Goal: Information Seeking & Learning: Learn about a topic

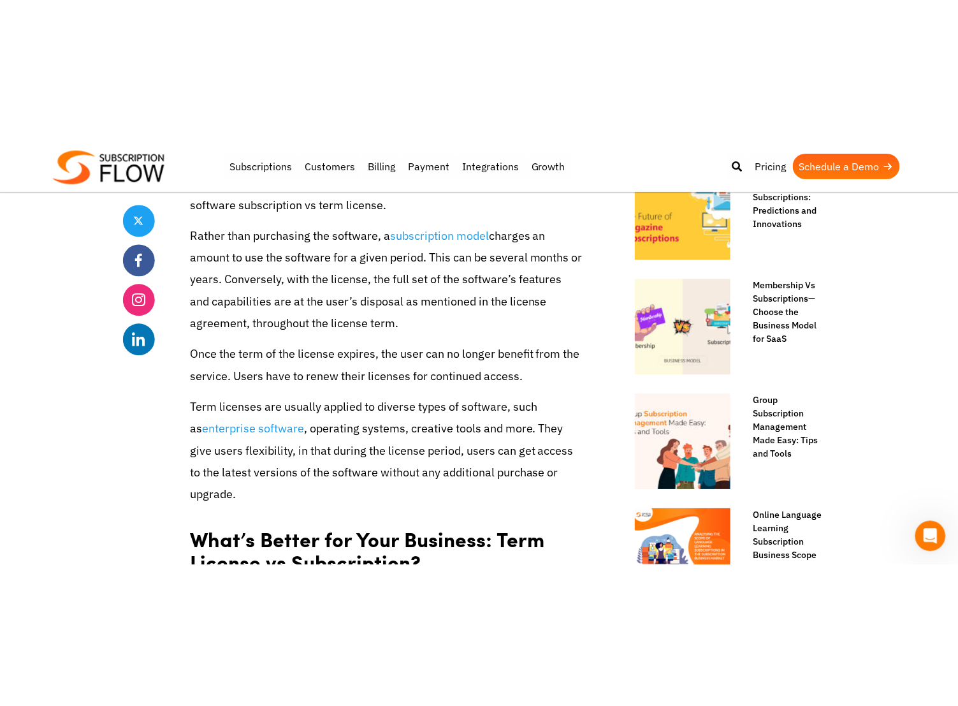
scroll to position [759, 0]
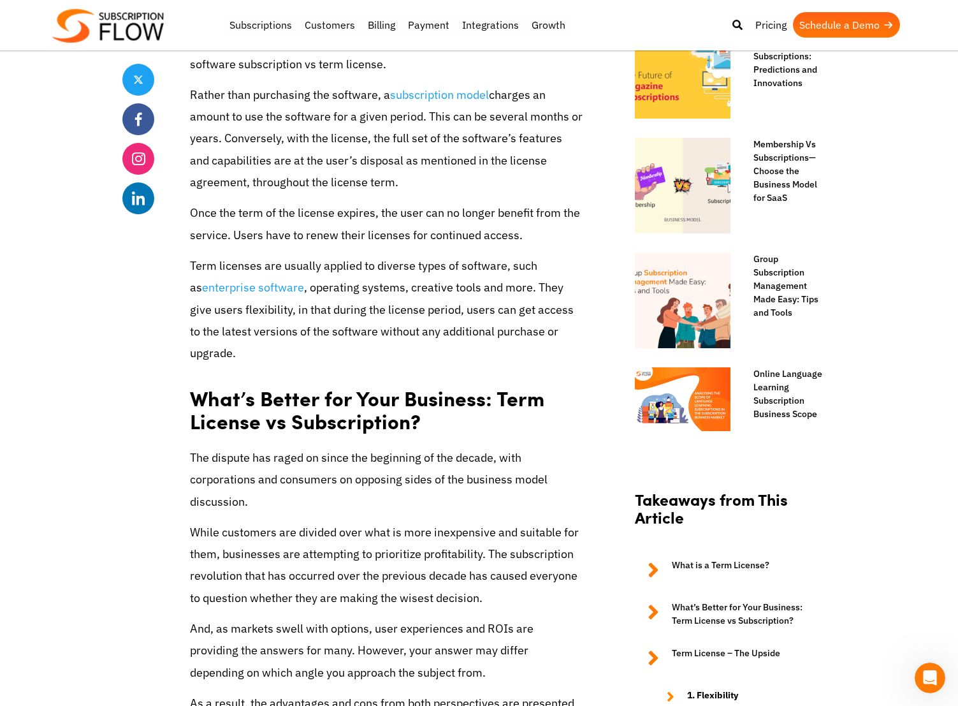
drag, startPoint x: 191, startPoint y: 141, endPoint x: 448, endPoint y: 175, distance: 259.2
click at [448, 175] on p "Rather than purchasing the software, a subscription model charges an amount to …" at bounding box center [386, 138] width 393 height 109
click at [447, 175] on p "Rather than purchasing the software, a subscription model charges an amount to …" at bounding box center [386, 138] width 393 height 109
click at [453, 177] on p "Rather than purchasing the software, a subscription model charges an amount to …" at bounding box center [386, 138] width 393 height 109
drag, startPoint x: 191, startPoint y: 100, endPoint x: 432, endPoint y: 176, distance: 252.7
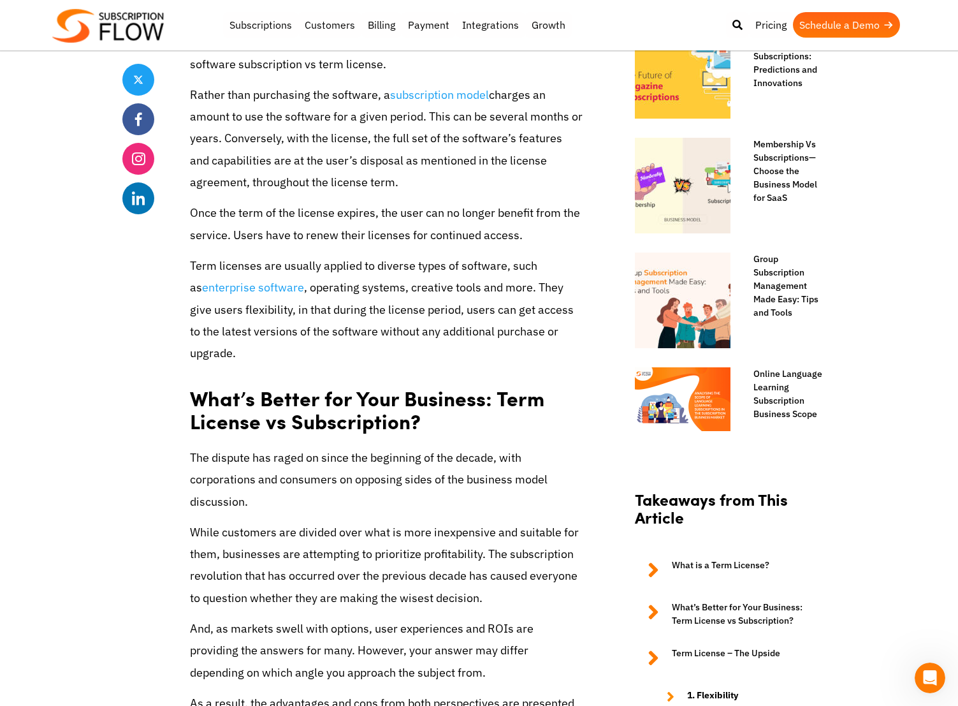
click at [432, 176] on p "Rather than purchasing the software, a subscription model charges an amount to …" at bounding box center [386, 138] width 393 height 109
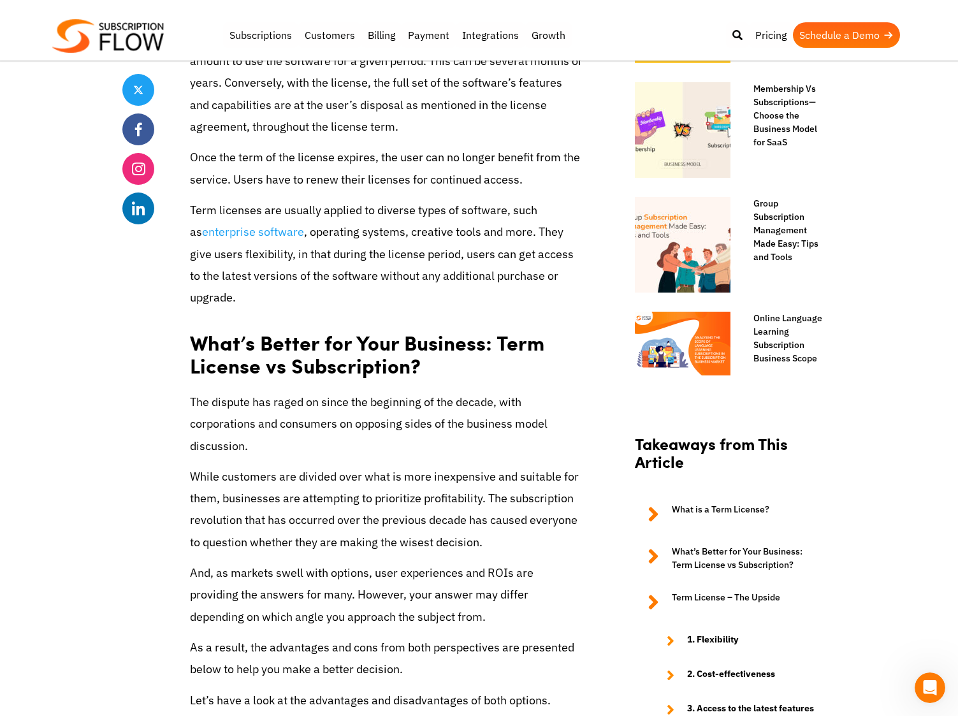
scroll to position [887, 0]
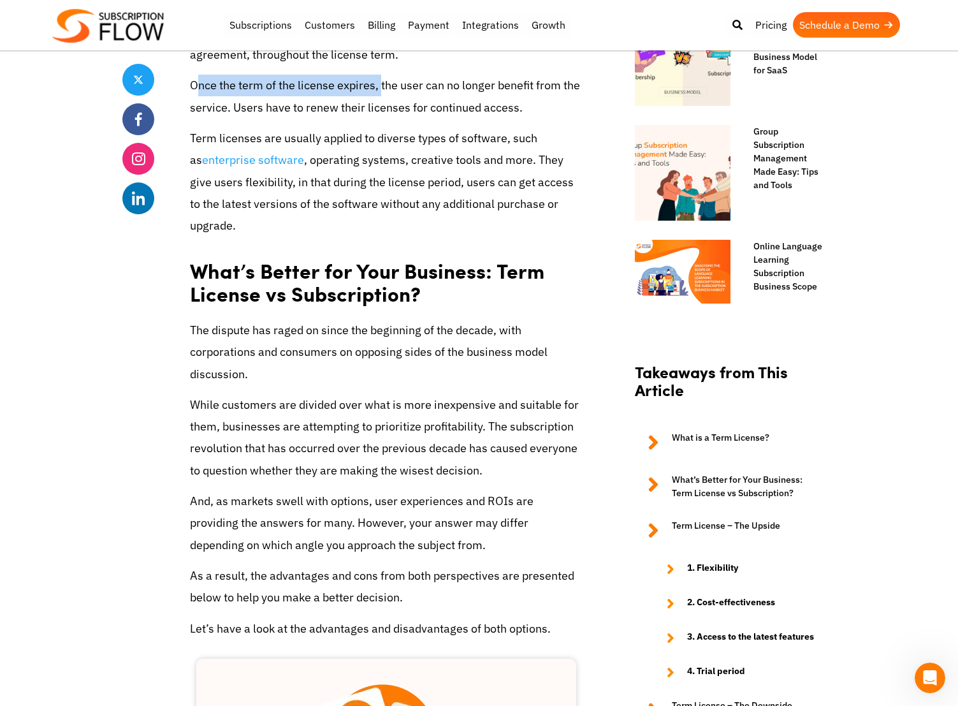
drag, startPoint x: 194, startPoint y: 82, endPoint x: 381, endPoint y: 94, distance: 187.2
click at [381, 94] on p "Once the term of the license expires, the user can no longer benefit from the s…" at bounding box center [386, 96] width 393 height 43
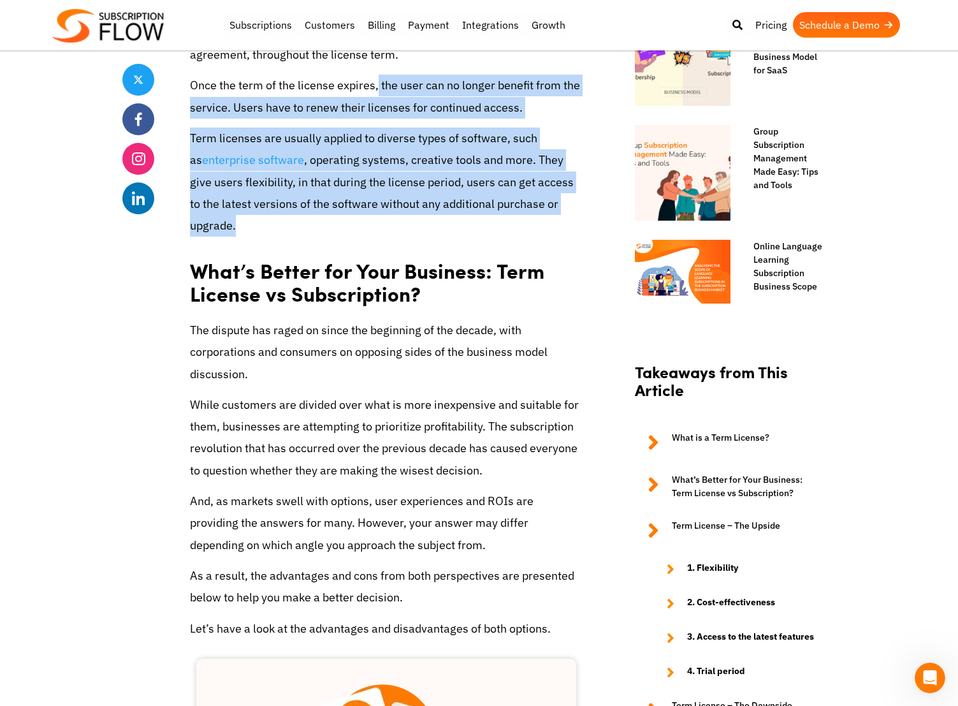
drag, startPoint x: 378, startPoint y: 87, endPoint x: 575, endPoint y: 203, distance: 227.8
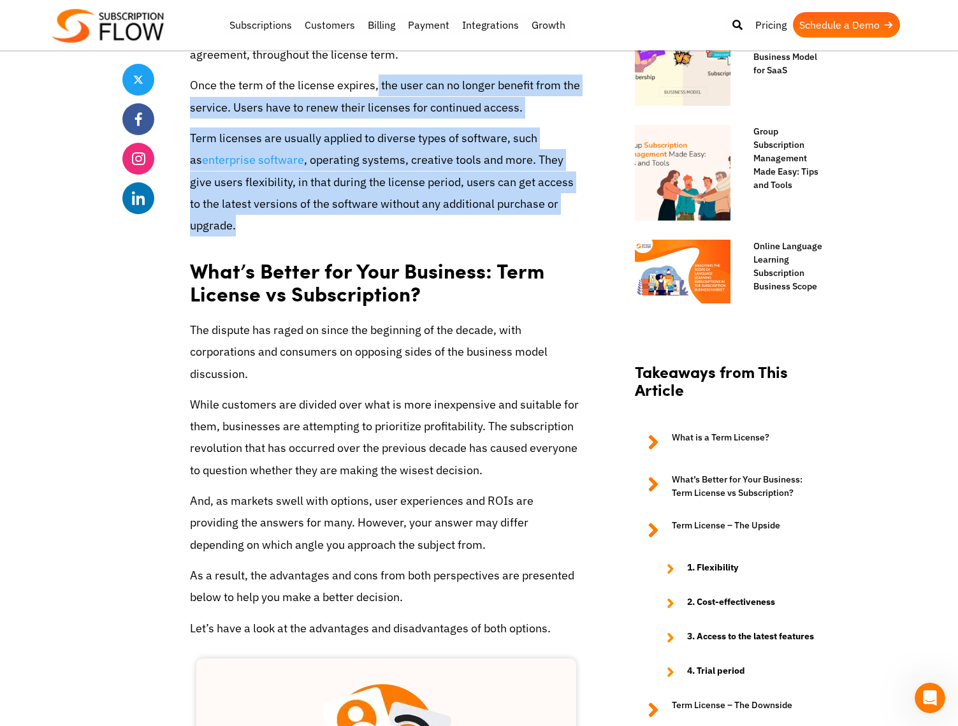
click at [324, 179] on p "Term licenses are usually applied to diverse types of software, such as enterpr…" at bounding box center [386, 182] width 393 height 109
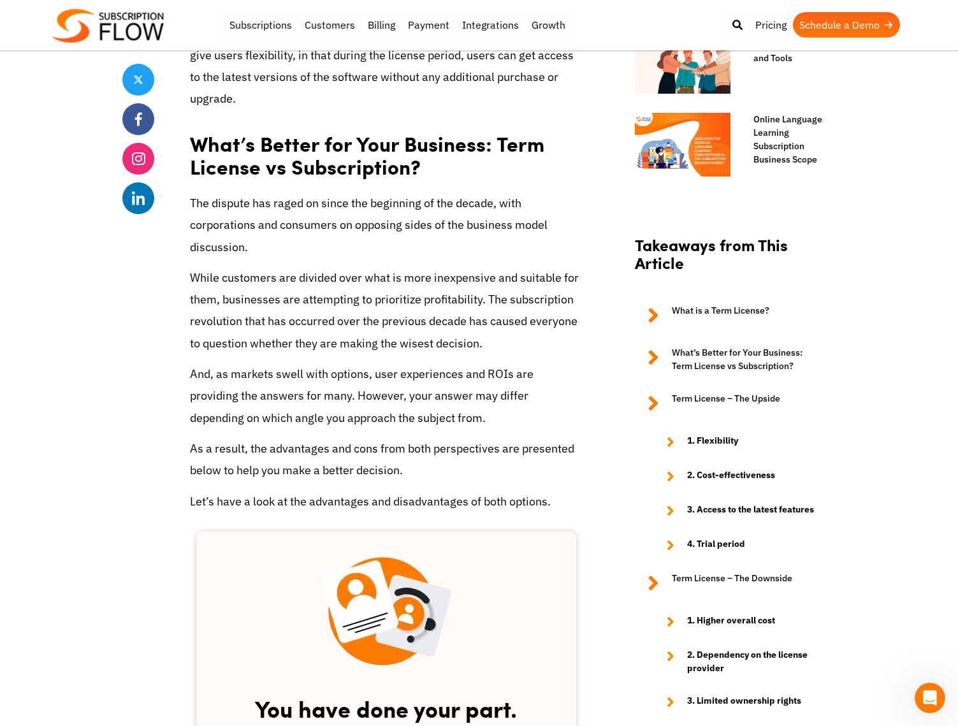
scroll to position [1015, 0]
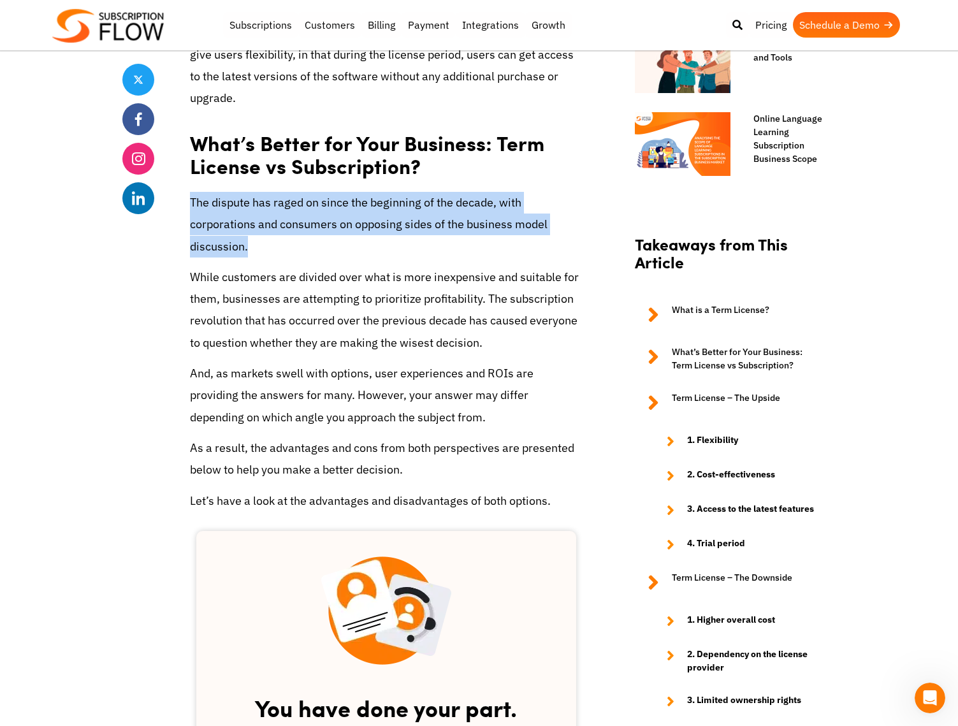
drag, startPoint x: 192, startPoint y: 184, endPoint x: 349, endPoint y: 220, distance: 160.9
click at [349, 220] on p "The dispute has raged on since the beginning of the decade, with corporations a…" at bounding box center [386, 225] width 393 height 66
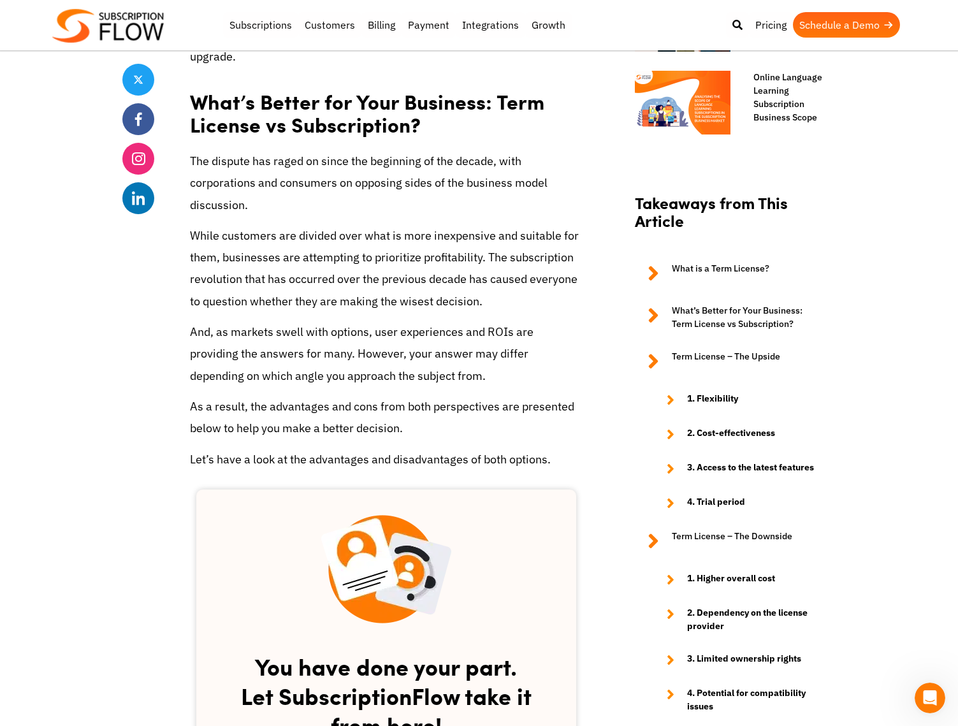
scroll to position [1078, 0]
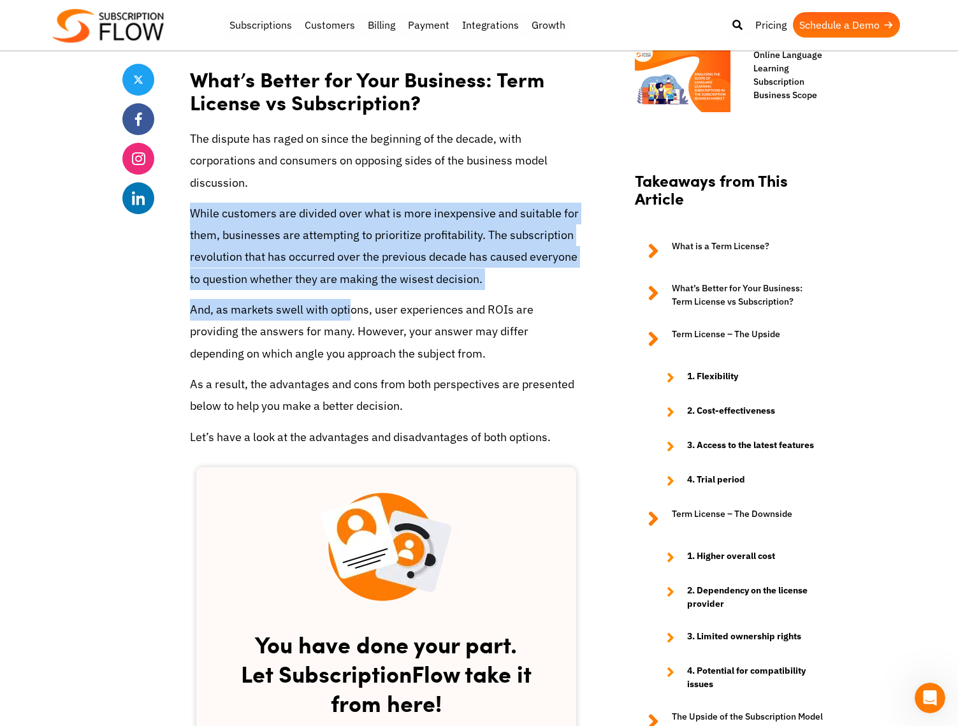
drag, startPoint x: 191, startPoint y: 191, endPoint x: 349, endPoint y: 291, distance: 186.8
click at [325, 211] on p "While customers are divided over what is more inexpensive and suitable for them…" at bounding box center [386, 246] width 393 height 87
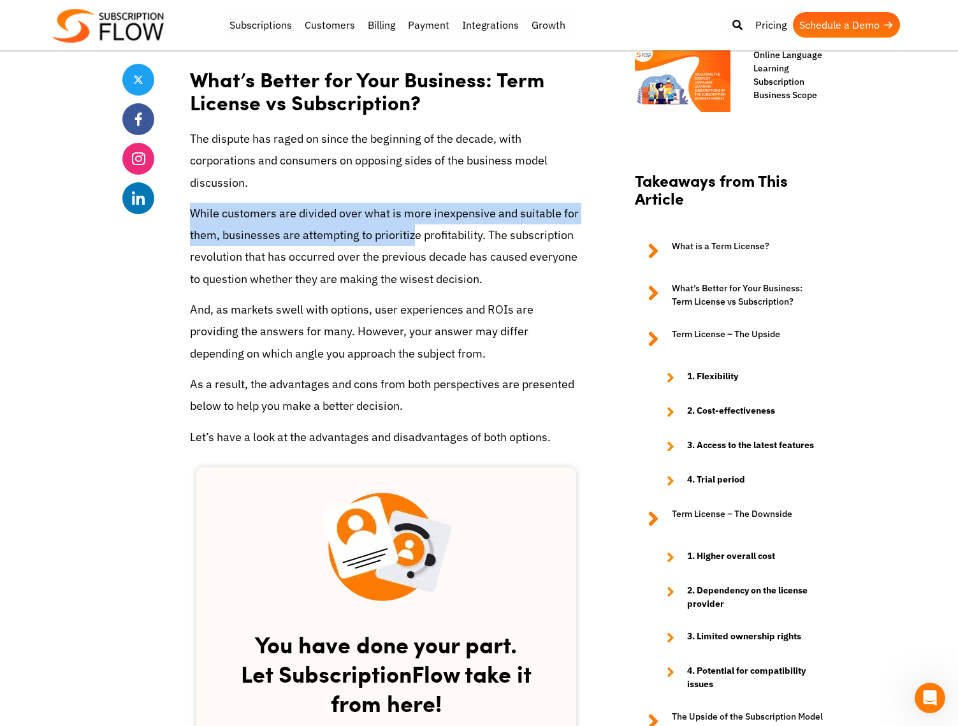
drag, startPoint x: 188, startPoint y: 193, endPoint x: 415, endPoint y: 210, distance: 227.7
click at [416, 211] on p "While customers are divided over what is more inexpensive and suitable for them…" at bounding box center [386, 246] width 393 height 87
click at [308, 203] on p "While customers are divided over what is more inexpensive and suitable for them…" at bounding box center [386, 246] width 393 height 87
click at [212, 203] on p "While customers are divided over what is more inexpensive and suitable for them…" at bounding box center [386, 246] width 393 height 87
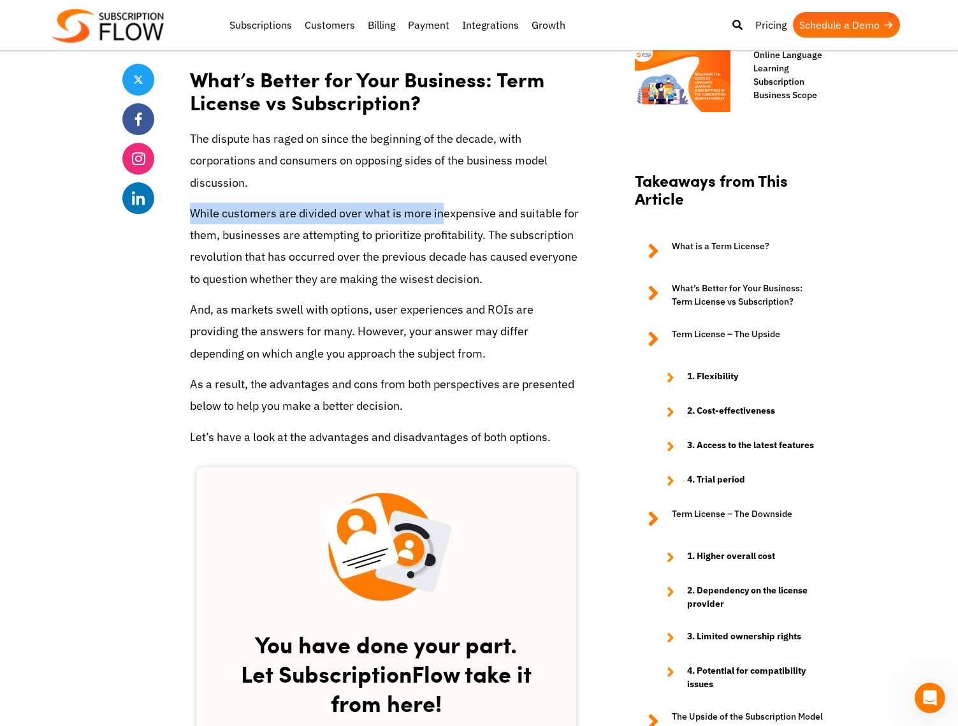
drag, startPoint x: 191, startPoint y: 189, endPoint x: 444, endPoint y: 202, distance: 253.5
click at [444, 203] on p "While customers are divided over what is more inexpensive and suitable for them…" at bounding box center [386, 246] width 393 height 87
